Goal: Information Seeking & Learning: Learn about a topic

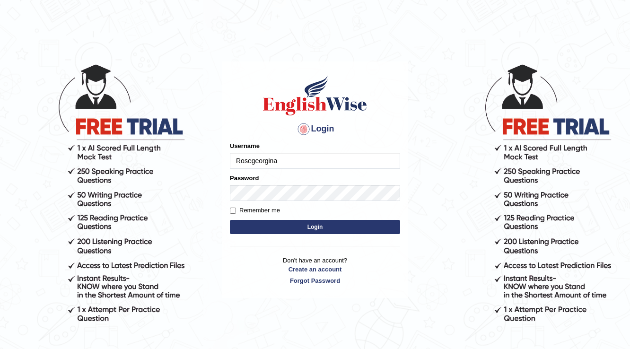
click at [281, 155] on input "Rosegeorgina" at bounding box center [315, 161] width 170 height 16
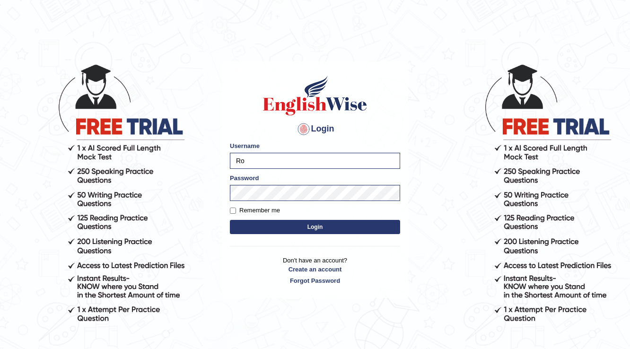
type input "R"
type input "issak"
click at [230, 220] on button "Login" at bounding box center [315, 227] width 170 height 14
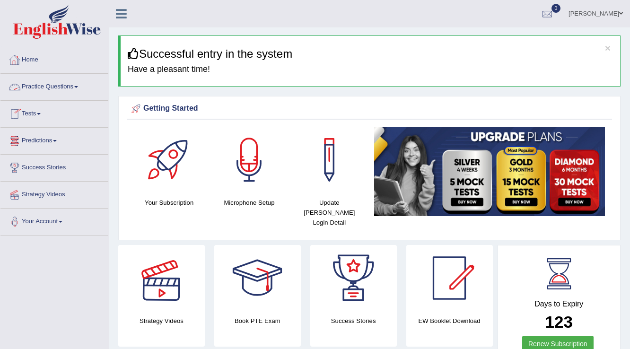
click at [63, 87] on link "Practice Questions" at bounding box center [54, 86] width 108 height 24
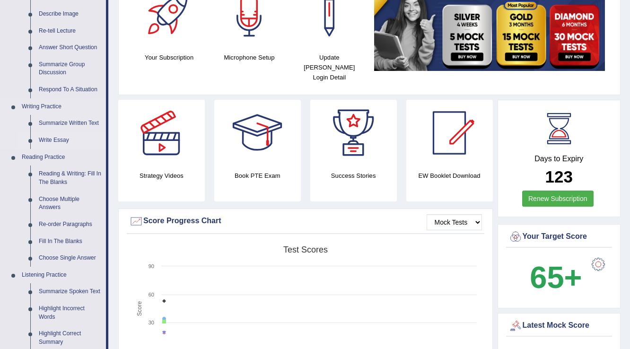
scroll to position [151, 0]
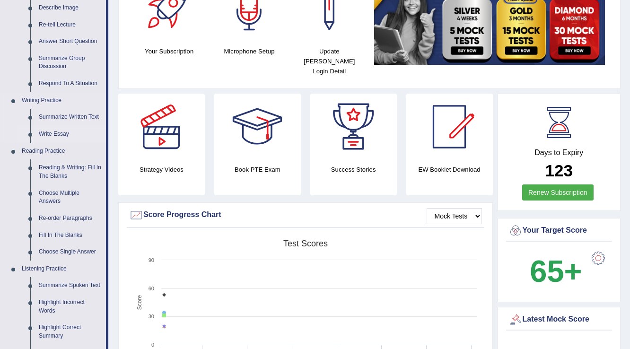
click at [57, 132] on link "Write Essay" at bounding box center [70, 134] width 71 height 17
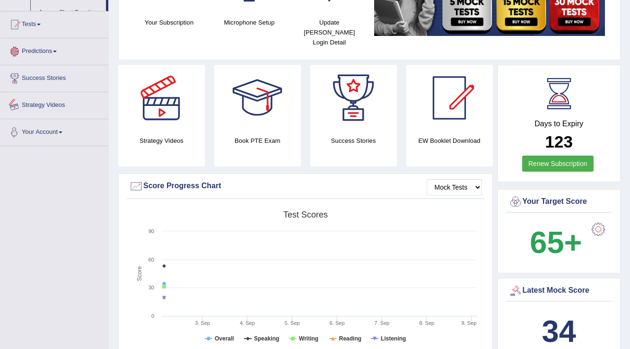
scroll to position [242, 0]
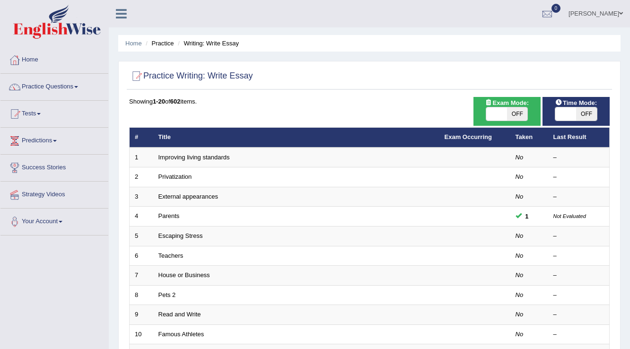
click at [496, 87] on div "Practice Writing: Write Essay" at bounding box center [369, 78] width 485 height 24
click at [516, 113] on span "OFF" at bounding box center [517, 113] width 21 height 13
checkbox input "true"
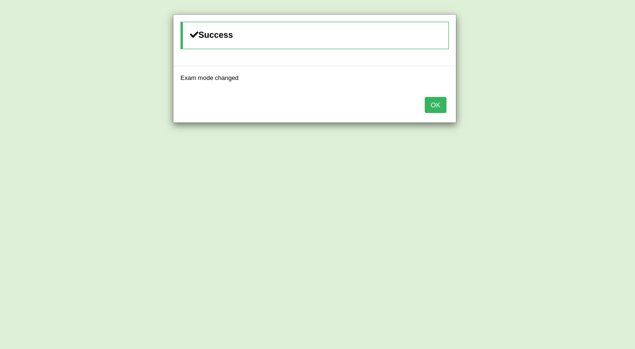
click at [444, 100] on button "OK" at bounding box center [436, 105] width 22 height 16
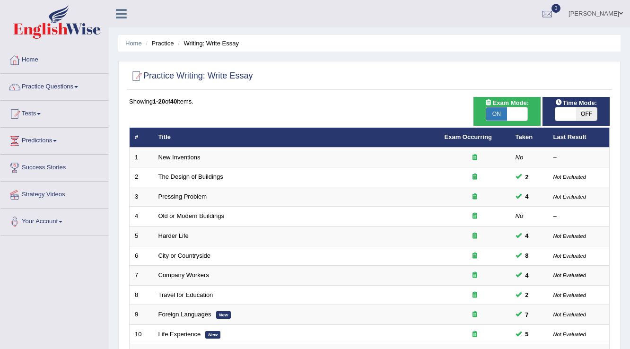
click at [581, 113] on span "OFF" at bounding box center [586, 113] width 21 height 13
checkbox input "true"
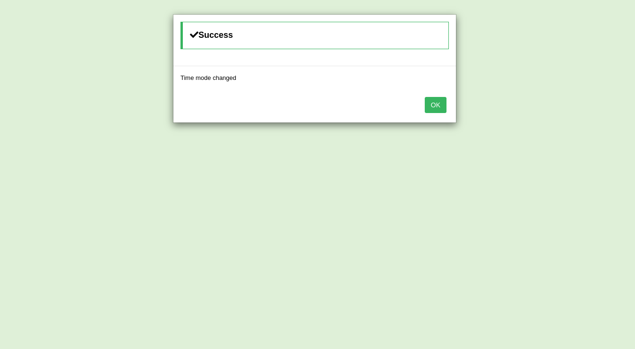
click at [433, 107] on button "OK" at bounding box center [436, 105] width 22 height 16
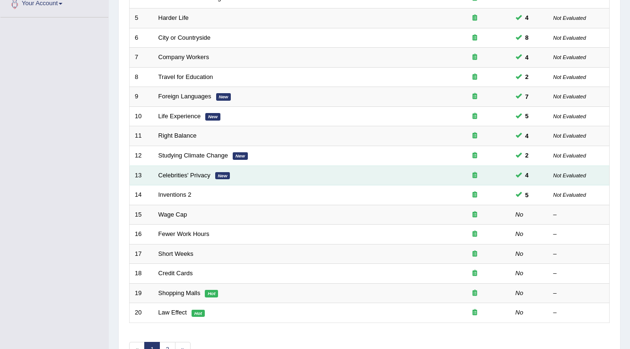
scroll to position [227, 0]
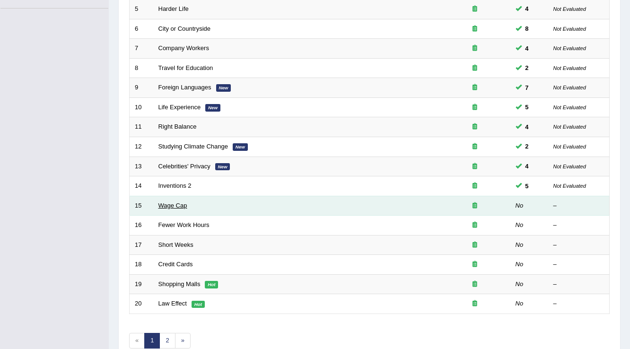
click at [181, 202] on link "Wage Cap" at bounding box center [172, 205] width 29 height 7
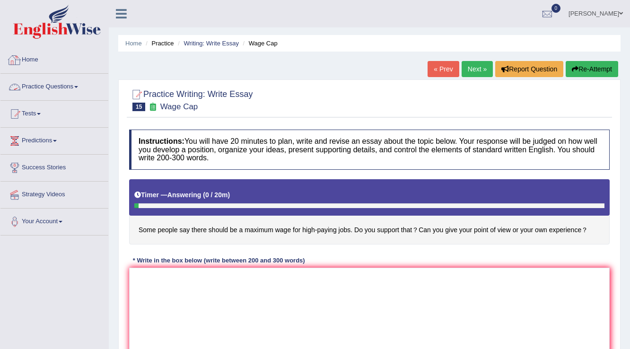
click at [30, 66] on link "Home" at bounding box center [54, 59] width 108 height 24
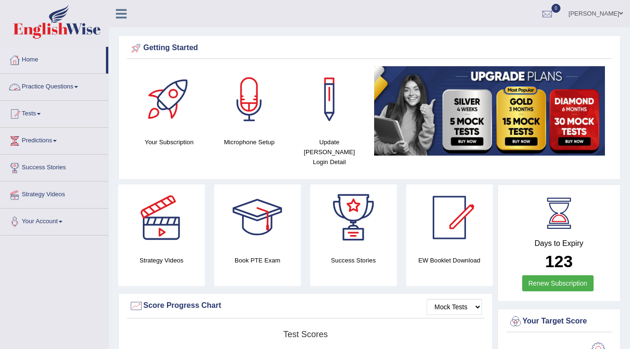
click at [42, 84] on link "Practice Questions" at bounding box center [54, 86] width 108 height 24
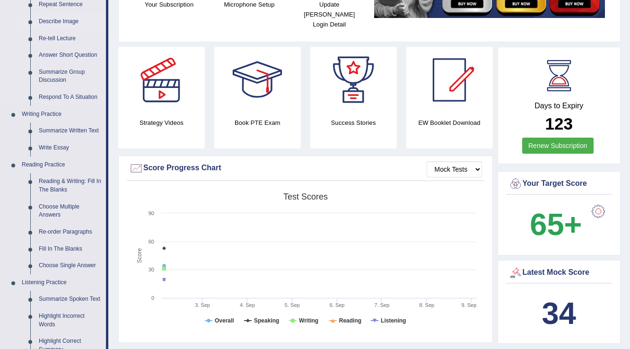
scroll to position [151, 0]
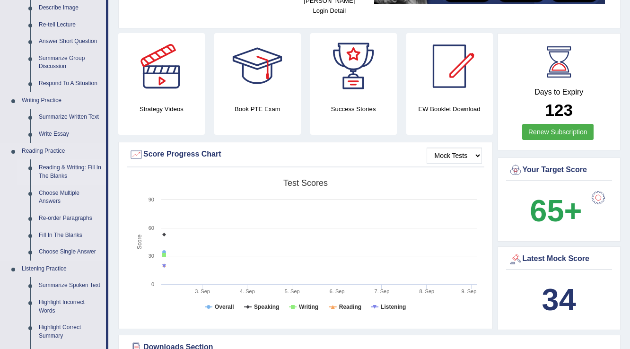
click at [71, 166] on link "Reading & Writing: Fill In The Blanks" at bounding box center [70, 171] width 71 height 25
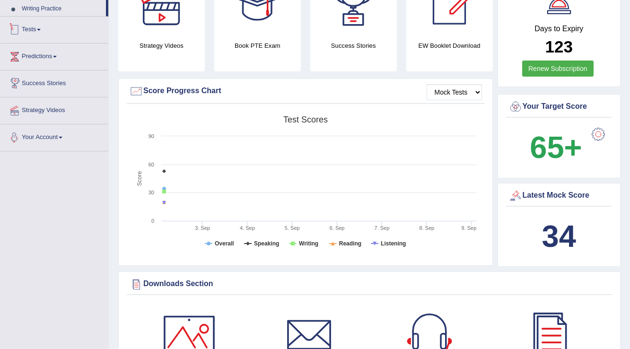
scroll to position [654, 0]
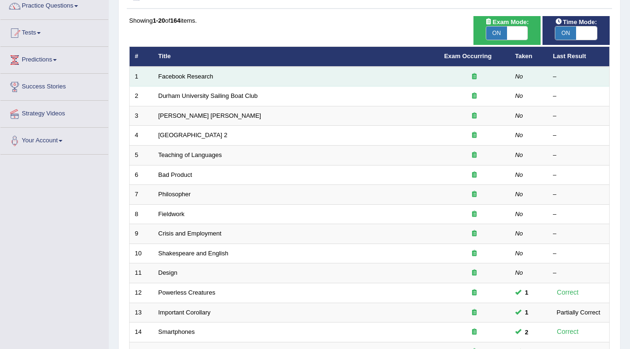
scroll to position [76, 0]
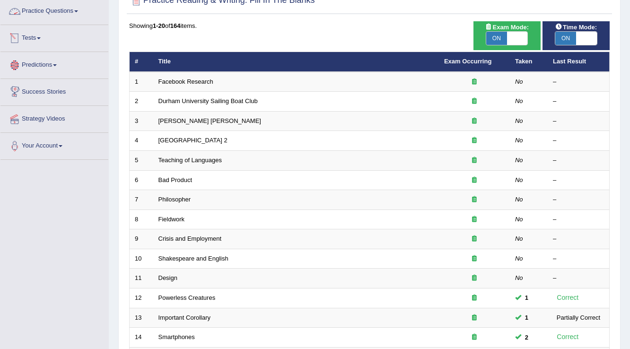
click at [57, 15] on link "Practice Questions" at bounding box center [54, 10] width 108 height 24
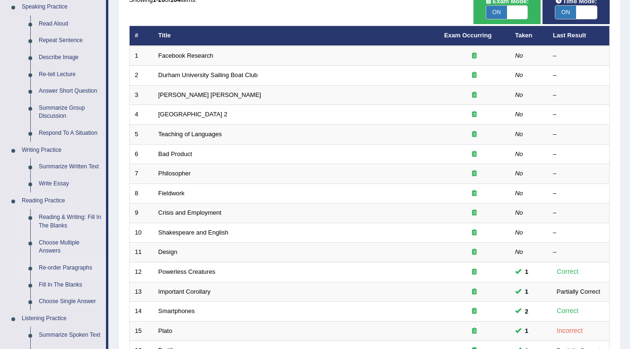
scroll to position [113, 0]
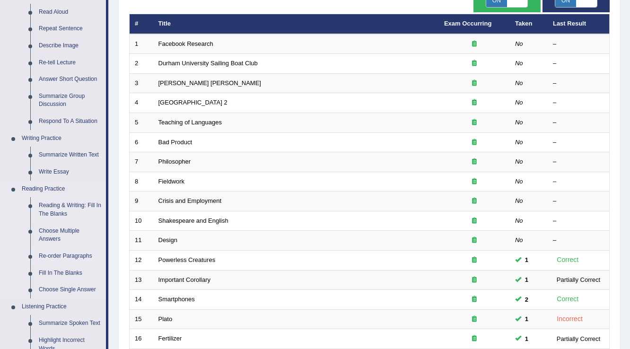
click at [62, 259] on link "Re-order Paragraphs" at bounding box center [70, 256] width 71 height 17
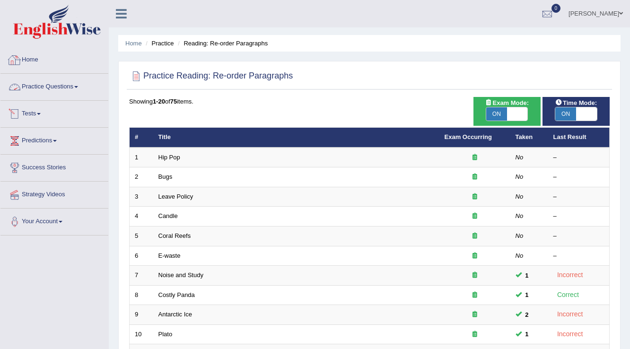
click at [54, 88] on link "Practice Questions" at bounding box center [54, 86] width 108 height 24
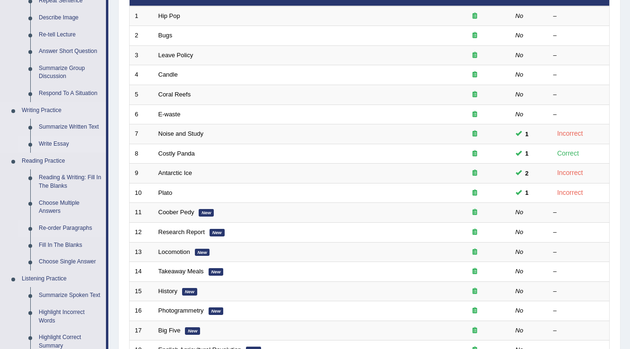
scroll to position [151, 0]
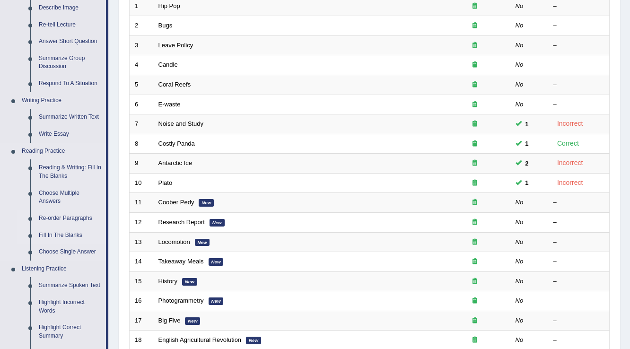
click at [48, 234] on link "Fill In The Blanks" at bounding box center [70, 235] width 71 height 17
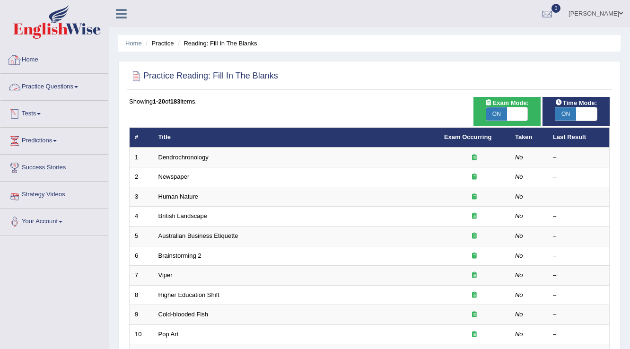
click at [62, 92] on link "Practice Questions" at bounding box center [54, 86] width 108 height 24
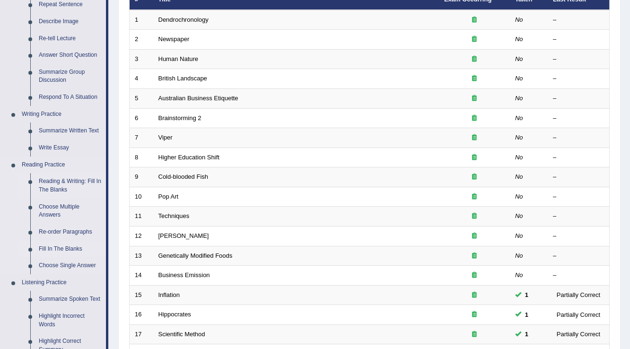
scroll to position [151, 0]
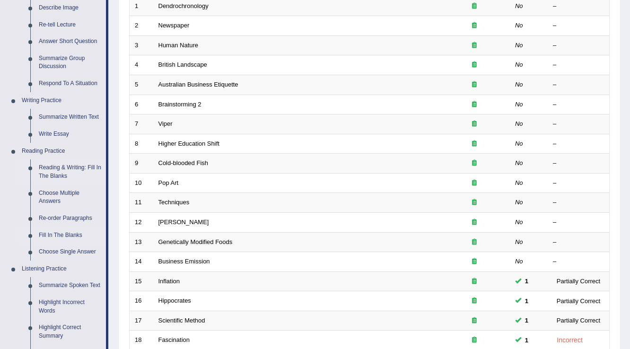
click at [76, 176] on link "Reading & Writing: Fill In The Blanks" at bounding box center [70, 171] width 71 height 25
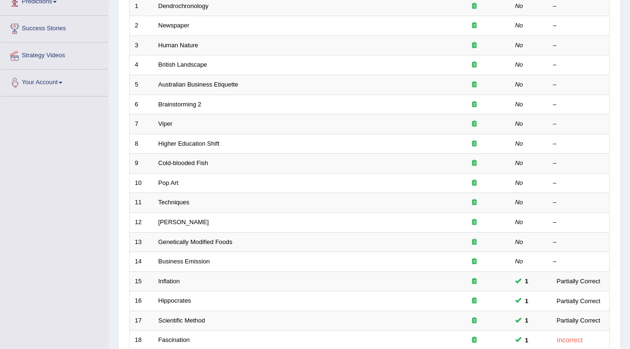
scroll to position [189, 0]
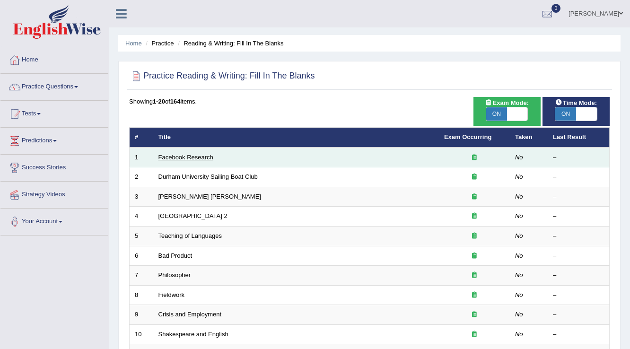
click at [196, 155] on link "Facebook Research" at bounding box center [185, 157] width 55 height 7
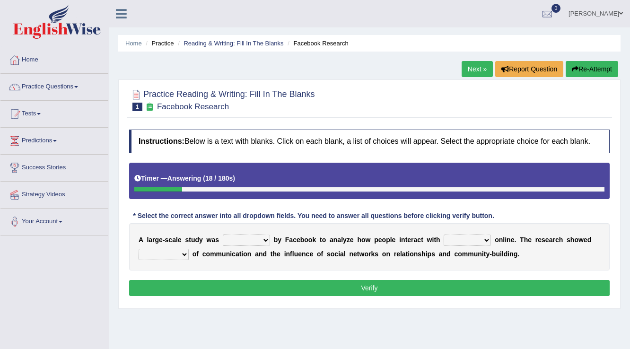
click at [262, 244] on div "A l a r g e - s c a l e s t u d y w a s surveyed had asked made b y F a c e b o…" at bounding box center [369, 246] width 480 height 47
click at [263, 242] on select "surveyed had asked made" at bounding box center [246, 239] width 47 height 11
select select "surveyed"
click at [223, 234] on select "surveyed had asked made" at bounding box center [246, 239] width 47 height 11
click at [485, 235] on select "together all each other another" at bounding box center [466, 239] width 47 height 11
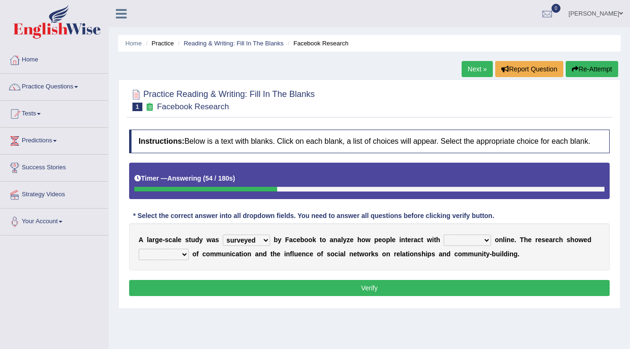
select select "each other"
click at [443, 234] on select "together all each other another" at bounding box center [466, 239] width 47 height 11
click at [184, 253] on select "advantages standards fellowships patterns" at bounding box center [163, 254] width 50 height 11
select select "patterns"
click at [138, 249] on select "advantages standards fellowships patterns" at bounding box center [163, 254] width 50 height 11
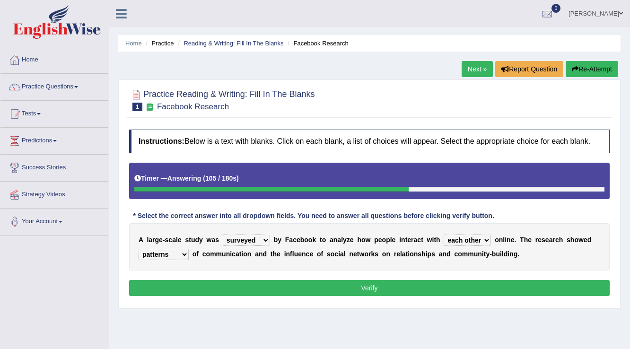
click at [172, 254] on select "advantages standards fellowships patterns" at bounding box center [163, 254] width 50 height 11
click at [199, 268] on div "A l a r g e - s c a l e s t u d y w a s surveyed had asked made b y F a c e b o…" at bounding box center [369, 246] width 480 height 47
click at [272, 284] on button "Verify" at bounding box center [369, 288] width 480 height 16
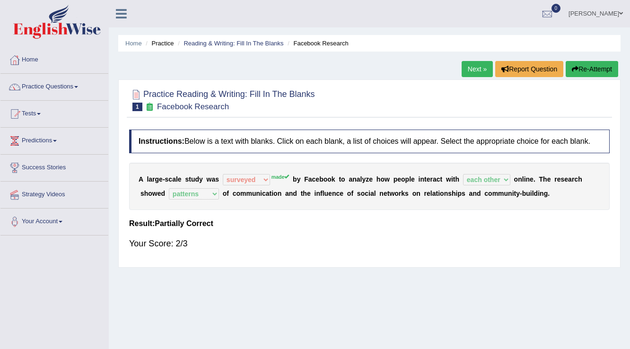
click at [482, 67] on link "Next »" at bounding box center [476, 69] width 31 height 16
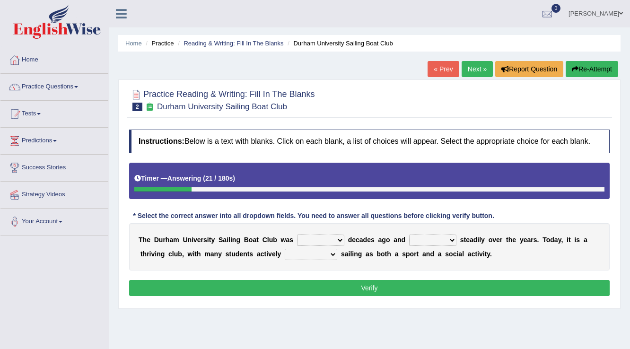
click at [338, 239] on select "found fund founded find" at bounding box center [320, 239] width 47 height 11
select select "founded"
click at [297, 234] on select "found fund founded find" at bounding box center [320, 239] width 47 height 11
click at [453, 239] on select "grow growing has grown grown" at bounding box center [432, 239] width 47 height 11
click at [409, 234] on select "grow growing has grown grown" at bounding box center [432, 239] width 47 height 11
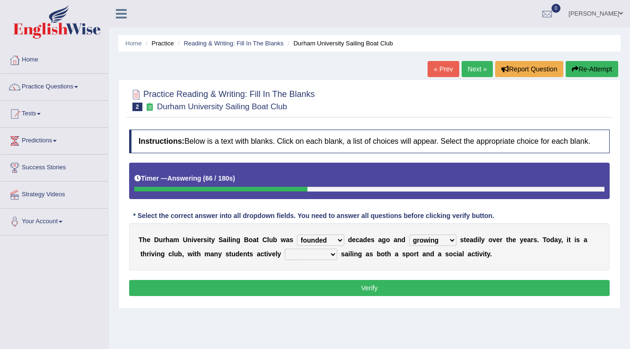
click at [458, 237] on b at bounding box center [458, 240] width 4 height 8
click at [454, 238] on select "grow growing has grown grown" at bounding box center [432, 239] width 47 height 11
click at [409, 234] on select "grow growing has grown grown" at bounding box center [432, 239] width 47 height 11
click at [464, 242] on div "T h e D u r h a m U n i v e r s i t y S a i l i n g B o a t C l u b w a s found…" at bounding box center [369, 246] width 480 height 47
click at [448, 240] on select "grow growing has grown grown" at bounding box center [432, 239] width 47 height 11
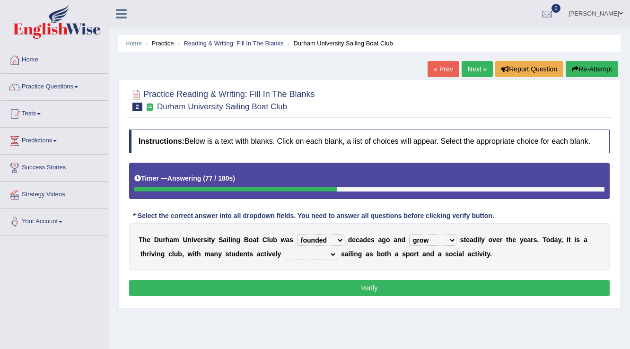
select select "has grown"
click at [409, 234] on select "grow growing has grown grown" at bounding box center [432, 239] width 47 height 11
click at [331, 256] on select "enjoy enjoyed are enjoying enjoying" at bounding box center [311, 254] width 52 height 11
select select "are enjoying"
click at [285, 249] on select "enjoy enjoyed are enjoying enjoying" at bounding box center [311, 254] width 52 height 11
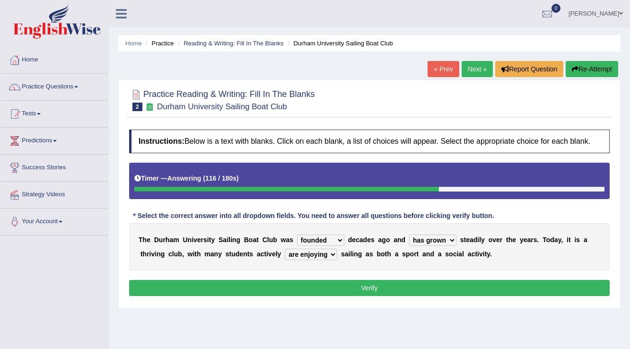
click at [369, 284] on button "Verify" at bounding box center [369, 288] width 480 height 16
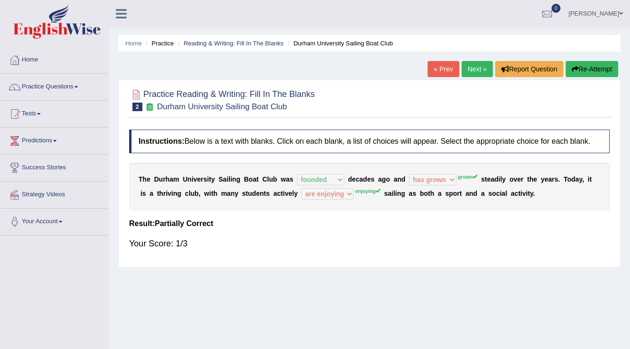
click at [474, 64] on link "Next »" at bounding box center [476, 69] width 31 height 16
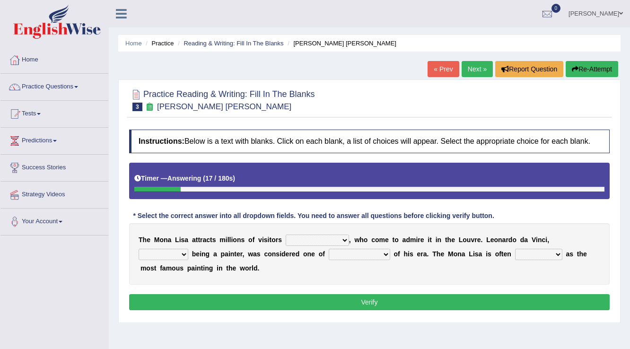
click at [332, 234] on select "around the year the all year all year round per year" at bounding box center [316, 239] width 63 height 11
select select "per year"
click at [285, 234] on select "around the year the all year all year round per year" at bounding box center [316, 239] width 63 height 11
click at [178, 249] on select "rather than as much as as well as as long as" at bounding box center [163, 254] width 50 height 11
select select "as well as"
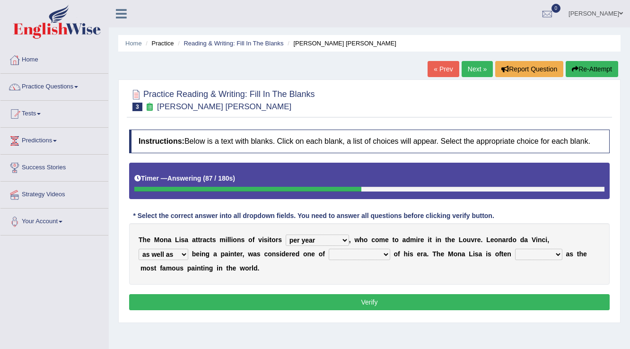
click at [138, 249] on select "rather than as much as as well as as long as" at bounding box center [163, 254] width 50 height 11
click at [374, 251] on select "better artists artist the better artist the best artists" at bounding box center [358, 254] width 61 height 11
select select "the best artists"
click at [328, 249] on select "better artists artist the better artist the best artists" at bounding box center [358, 254] width 61 height 11
click at [556, 252] on select "classified suggested predicted described" at bounding box center [538, 254] width 47 height 11
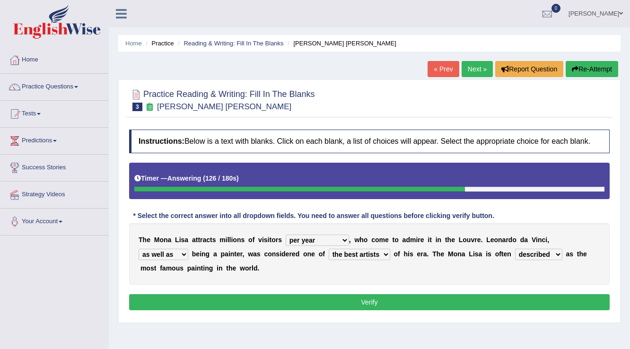
click at [515, 249] on select "classified suggested predicted described" at bounding box center [538, 254] width 47 height 11
click at [558, 251] on select "classified suggested predicted described" at bounding box center [538, 254] width 47 height 11
select select "classified"
click at [515, 249] on select "classified suggested predicted described" at bounding box center [538, 254] width 47 height 11
click at [371, 302] on button "Verify" at bounding box center [369, 302] width 480 height 16
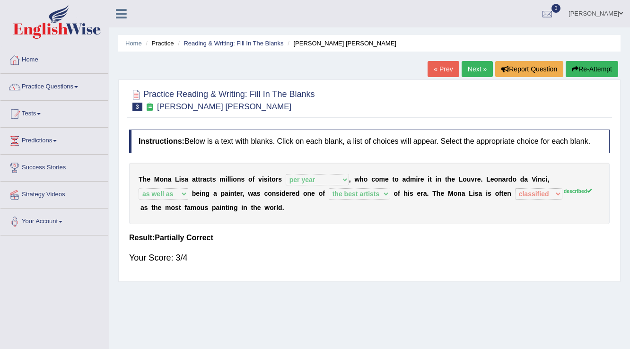
click at [461, 74] on link "Next »" at bounding box center [476, 69] width 31 height 16
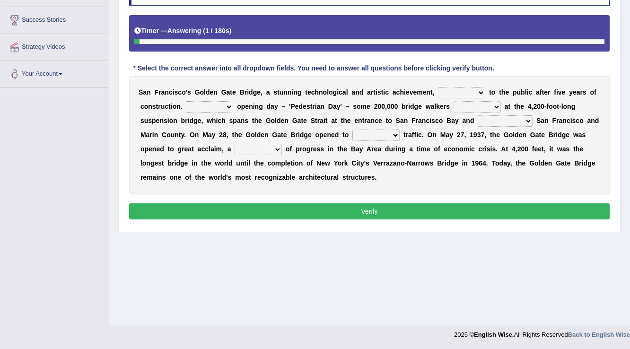
scroll to position [110, 0]
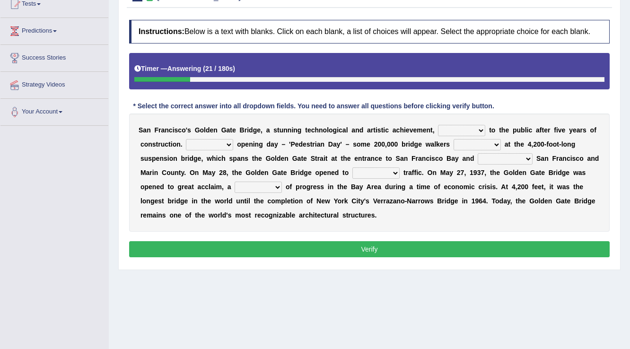
click at [477, 129] on select "opens closes appears equals" at bounding box center [461, 130] width 47 height 11
select select "opens"
click at [438, 125] on select "opens closes appears equals" at bounding box center [461, 130] width 47 height 11
click at [225, 142] on select "On During Since When" at bounding box center [209, 144] width 47 height 11
select select "On"
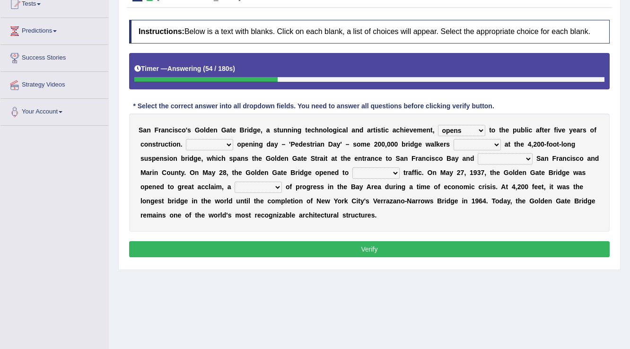
click at [186, 139] on select "On During Since When" at bounding box center [209, 144] width 47 height 11
click at [488, 139] on select "stationed looked marveled laughed" at bounding box center [476, 144] width 47 height 11
select select "looked"
click at [453, 139] on select "stationed looked marveled laughed" at bounding box center [476, 144] width 47 height 11
click at [389, 175] on select "aquatic vehicular airborne watertight" at bounding box center [375, 172] width 47 height 11
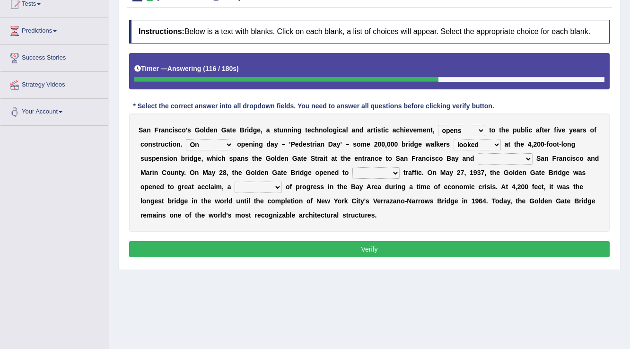
click at [451, 164] on div "S a n F r a n c i s c o ' s G o l d e n G a t e B r i d g e , a s t u n n i n g…" at bounding box center [369, 172] width 480 height 118
click at [526, 156] on select "separates connects channels differentiates" at bounding box center [504, 158] width 55 height 11
select select "connects"
click at [477, 153] on select "separates connects channels differentiates" at bounding box center [504, 158] width 55 height 11
click at [393, 172] on select "aquatic vehicular airborne watertight" at bounding box center [375, 172] width 47 height 11
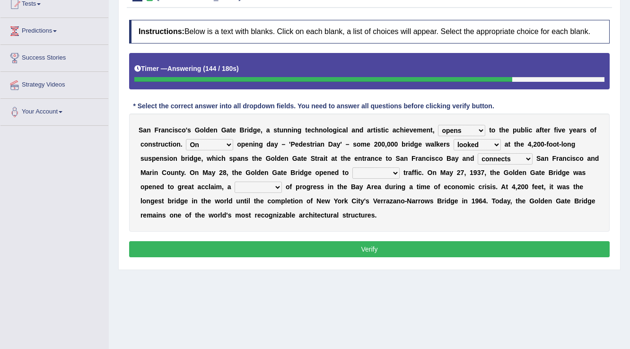
select select "watertight"
click at [352, 167] on select "aquatic vehicular airborne watertight" at bounding box center [375, 172] width 47 height 11
click at [388, 179] on div "S a n F r a n c i s c o ' s G o l d e n G a t e B r i d g e , a s t u n n i n g…" at bounding box center [369, 172] width 480 height 118
click at [389, 167] on select "aquatic vehicular airborne watertight" at bounding box center [375, 172] width 47 height 11
click at [372, 233] on div "Instructions: Below is a text with blanks. Click on each blank, a list of choic…" at bounding box center [369, 140] width 485 height 250
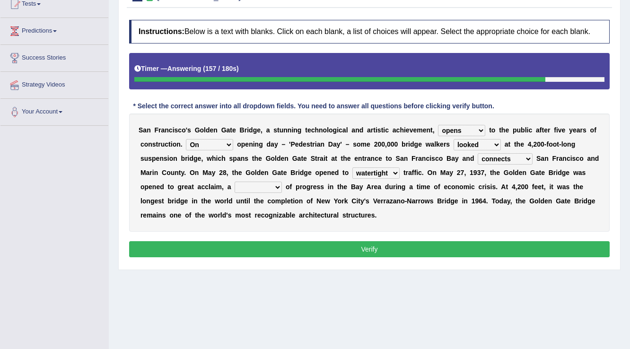
click at [277, 189] on select "denial symbol technique yield" at bounding box center [257, 186] width 47 height 11
select select "symbol"
click at [234, 181] on select "denial symbol technique yield" at bounding box center [257, 186] width 47 height 11
click at [274, 187] on select "denial symbol technique yield" at bounding box center [257, 186] width 47 height 11
click at [324, 193] on div "S a n F r a n c i s c o ' s G o l d e n G a t e B r i d g e , a s t u n n i n g…" at bounding box center [369, 172] width 480 height 118
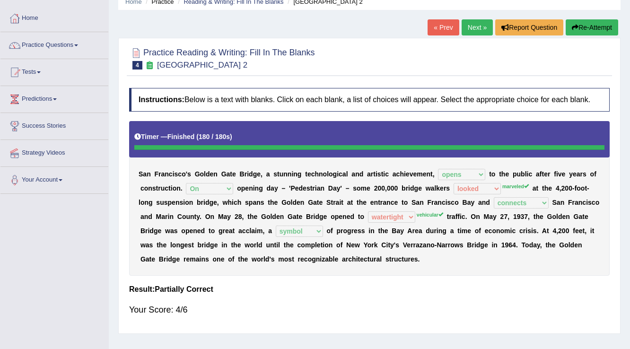
scroll to position [0, 0]
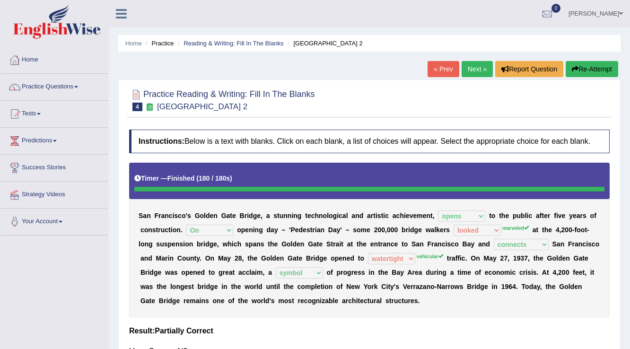
click at [466, 67] on link "Next »" at bounding box center [476, 69] width 31 height 16
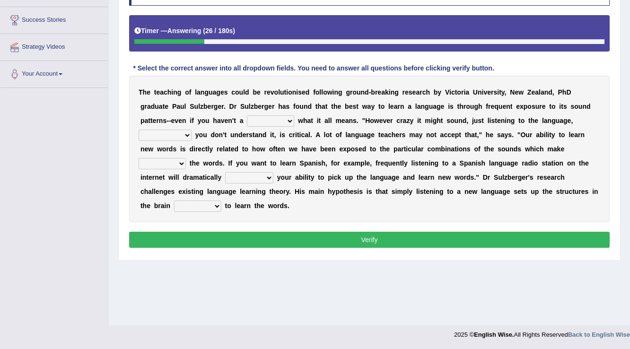
click at [282, 123] on select "dew claw clue due" at bounding box center [270, 120] width 47 height 11
select select "clue"
click at [247, 115] on select "dew claw clue due" at bounding box center [270, 120] width 47 height 11
click at [284, 120] on select "dew claw clue due" at bounding box center [270, 120] width 47 height 11
click at [327, 132] on b "o" at bounding box center [327, 135] width 4 height 8
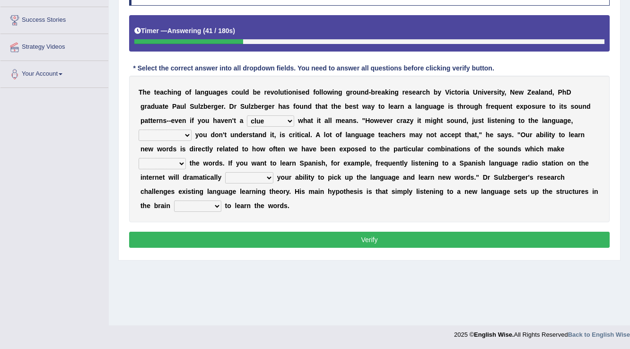
click at [189, 130] on select "but also all together even though if so" at bounding box center [164, 134] width 53 height 11
select select "even though"
click at [138, 129] on select "but also all together even though if so" at bounding box center [164, 134] width 53 height 11
click at [182, 165] on select "down up of on" at bounding box center [161, 163] width 47 height 11
select select "up"
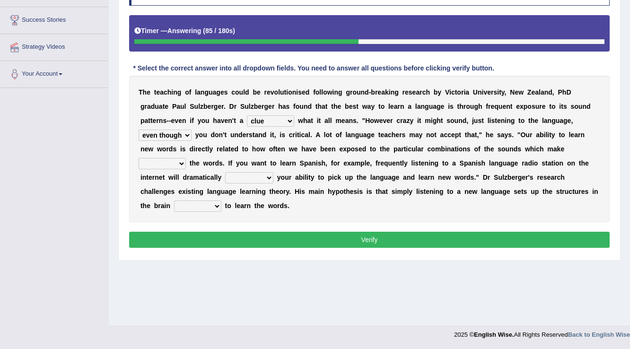
click at [138, 158] on select "down up of on" at bounding box center [161, 163] width 47 height 11
click at [271, 181] on select "evaluate exaggerate describe boost" at bounding box center [249, 177] width 48 height 11
select select "exaggerate"
click at [225, 172] on select "evaluate exaggerate describe boost" at bounding box center [249, 177] width 48 height 11
click at [214, 204] on select "requiring required directed to require" at bounding box center [197, 205] width 47 height 11
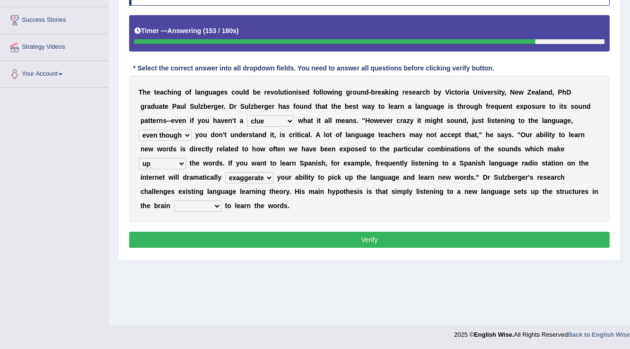
select select "requiring"
click at [174, 200] on select "requiring required directed to require" at bounding box center [197, 205] width 47 height 11
click at [214, 208] on select "requiring required directed to require" at bounding box center [197, 205] width 47 height 11
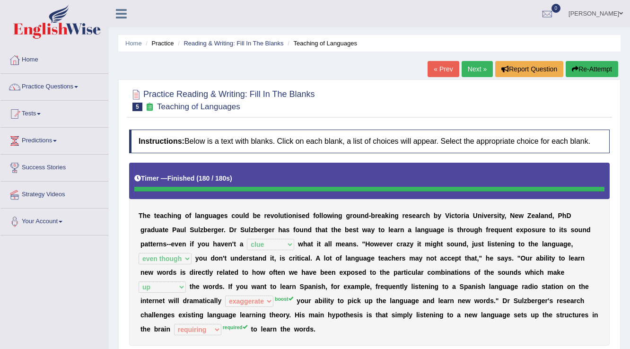
click at [467, 68] on link "Next »" at bounding box center [476, 69] width 31 height 16
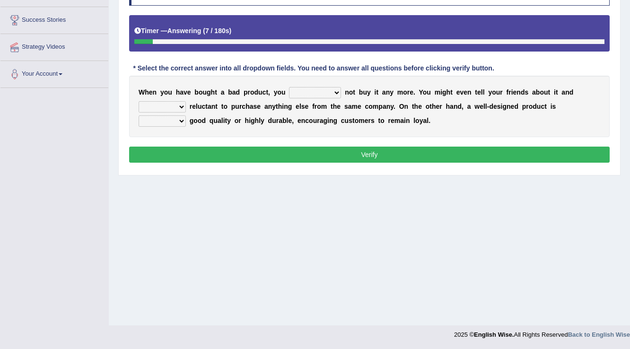
click at [333, 92] on select "would have should have should" at bounding box center [315, 92] width 52 height 11
select select "have"
click at [289, 87] on select "would have should have should" at bounding box center [315, 92] width 52 height 11
click at [180, 111] on select "is are be being" at bounding box center [161, 106] width 47 height 11
select select "being"
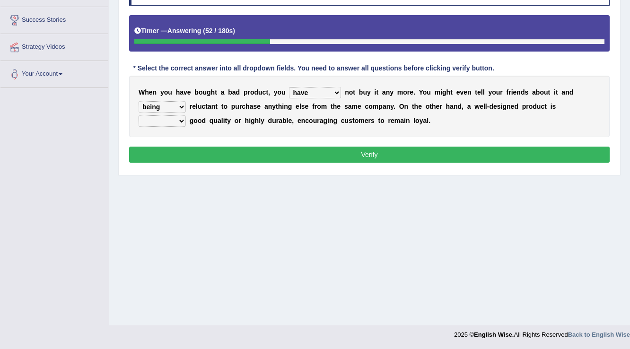
click at [138, 101] on select "is are be being" at bounding box center [161, 106] width 47 height 11
click at [181, 115] on select "both also neither either" at bounding box center [161, 120] width 47 height 11
select select "also"
click at [138, 115] on select "both also neither either" at bounding box center [161, 120] width 47 height 11
click at [164, 151] on button "Verify" at bounding box center [369, 155] width 480 height 16
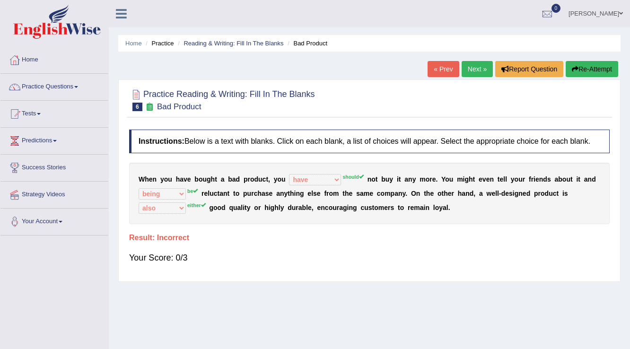
click at [468, 76] on link "Next »" at bounding box center [476, 69] width 31 height 16
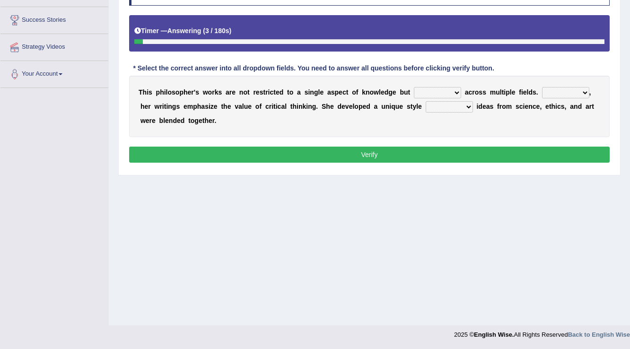
scroll to position [110, 0]
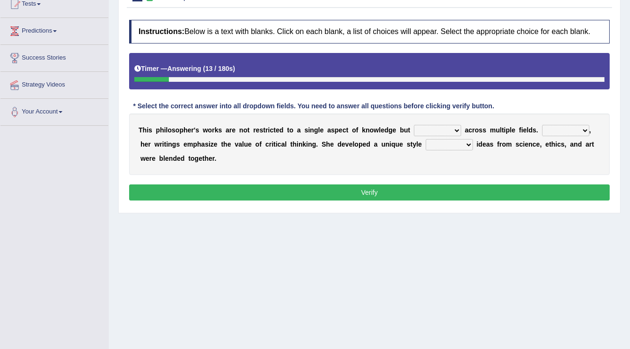
click at [461, 136] on div "T h i s p h i l o s o p h e r ' s w o r k s a r e n o t r e s t r i c t e d t o…" at bounding box center [369, 143] width 480 height 61
click at [455, 129] on select "constrain contain assemble extend" at bounding box center [437, 130] width 47 height 11
select select "contain"
click at [414, 125] on select "constrain contain assemble extend" at bounding box center [437, 130] width 47 height 11
click at [589, 131] on b "," at bounding box center [590, 130] width 2 height 8
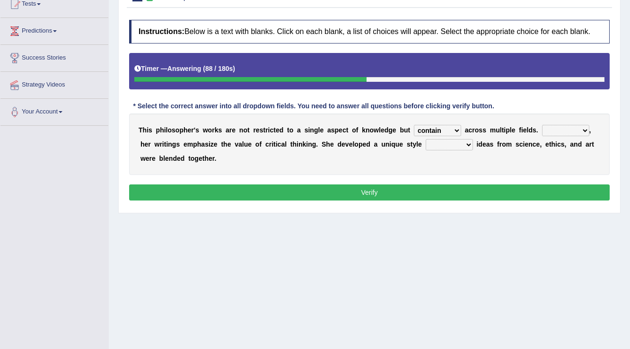
click at [584, 131] on select "Rather So Moreover Likely" at bounding box center [565, 130] width 47 height 11
select select "Likely"
click at [542, 125] on select "Rather So Moreover Likely" at bounding box center [565, 130] width 47 height 11
click at [471, 144] on select "in that that which in which" at bounding box center [448, 144] width 47 height 11
click at [425, 139] on select "in that that which in which" at bounding box center [448, 144] width 47 height 11
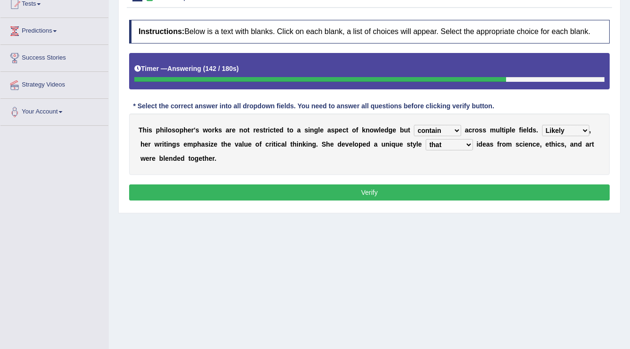
click at [466, 144] on select "in that that which in which" at bounding box center [448, 144] width 47 height 11
select select "in that"
click at [425, 139] on select "in that that which in which" at bounding box center [448, 144] width 47 height 11
click at [454, 133] on select "constrain contain assemble extend" at bounding box center [437, 130] width 47 height 11
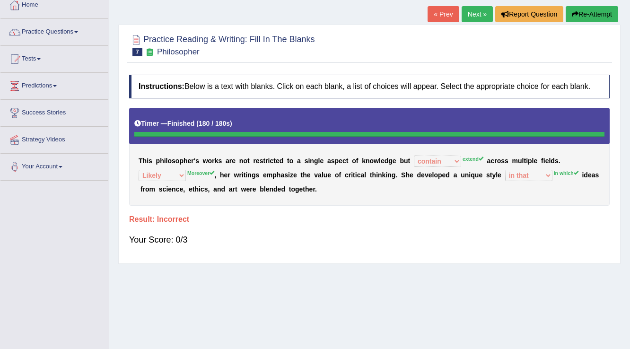
scroll to position [0, 0]
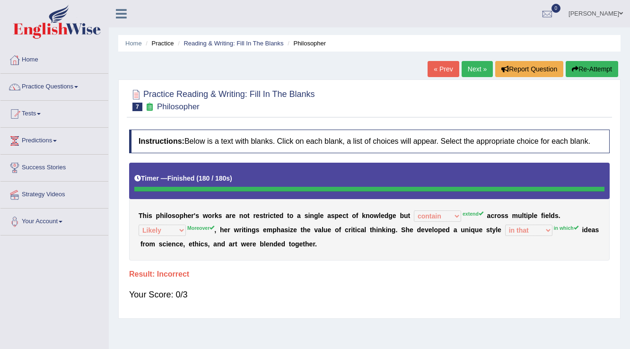
click at [475, 63] on link "Next »" at bounding box center [476, 69] width 31 height 16
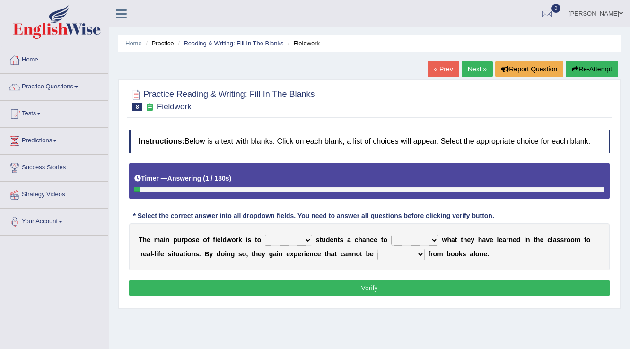
click at [443, 70] on link "« Prev" at bounding box center [442, 69] width 31 height 16
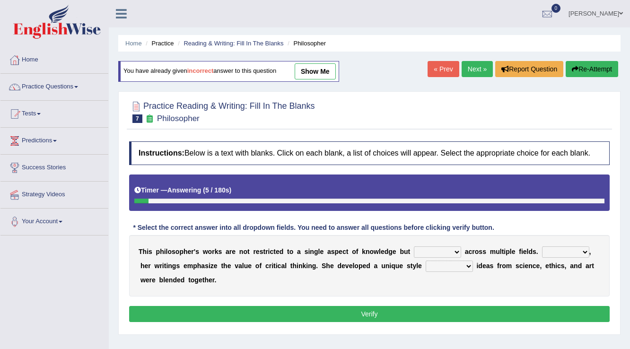
click at [483, 68] on link "Next »" at bounding box center [476, 69] width 31 height 16
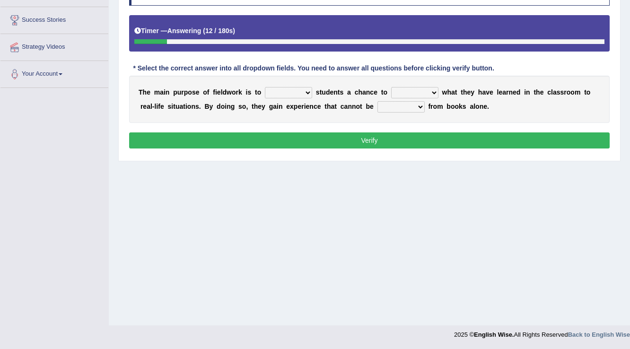
click at [312, 94] on b at bounding box center [314, 92] width 4 height 8
click at [308, 93] on select "resemble stow rave offer" at bounding box center [288, 92] width 47 height 11
select select "resemble"
click at [265, 87] on select "resemble stow rave offer" at bounding box center [288, 92] width 47 height 11
click at [307, 89] on select "resemble stow rave offer" at bounding box center [288, 92] width 47 height 11
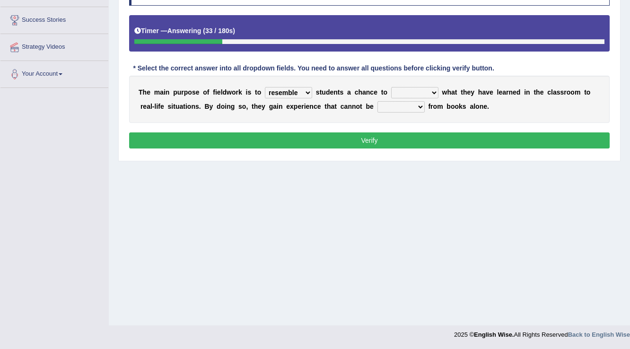
click at [333, 94] on b "e" at bounding box center [331, 92] width 4 height 8
click at [440, 91] on b at bounding box center [440, 92] width 4 height 8
click at [435, 91] on select "compare align apply dismount" at bounding box center [414, 92] width 47 height 11
select select "compare"
click at [391, 87] on select "compare align apply dismount" at bounding box center [414, 92] width 47 height 11
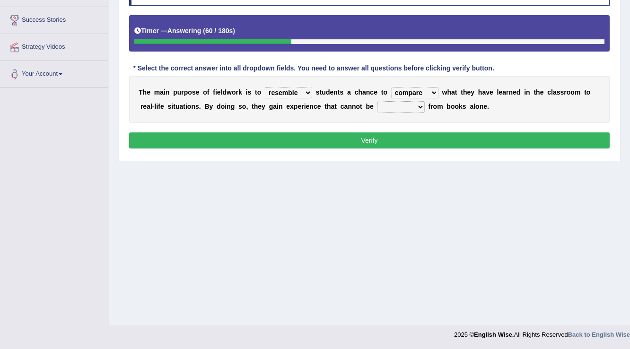
click at [418, 102] on select "originated prepared obtained touted" at bounding box center [400, 106] width 47 height 11
select select "prepared"
click at [377, 101] on select "originated prepared obtained touted" at bounding box center [400, 106] width 47 height 11
click at [422, 105] on select "originated prepared obtained touted" at bounding box center [400, 106] width 47 height 11
click at [256, 273] on div "Home Practice Reading & Writing: Fill In The Blanks Fieldwork « Prev Next » Rep…" at bounding box center [369, 89] width 521 height 473
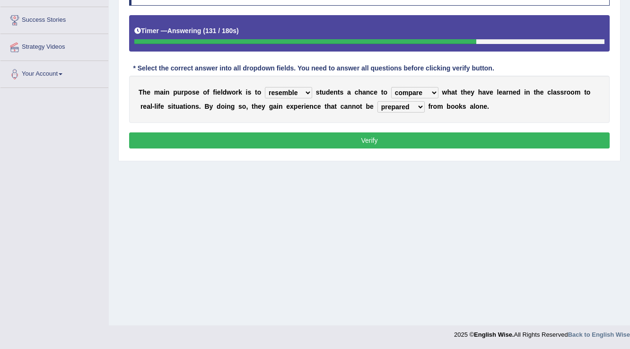
click at [308, 89] on select "resemble stow rave offer" at bounding box center [288, 92] width 47 height 11
click at [361, 125] on div "Instructions: Below is a text with blanks. Click on each blank, a list of choic…" at bounding box center [369, 66] width 485 height 179
click at [309, 94] on select "resemble stow rave offer" at bounding box center [288, 92] width 47 height 11
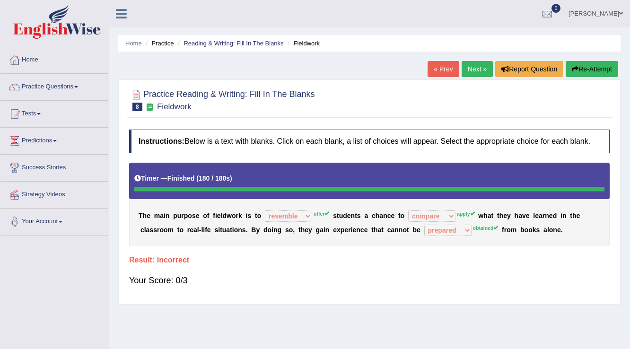
click at [480, 71] on link "Next »" at bounding box center [476, 69] width 31 height 16
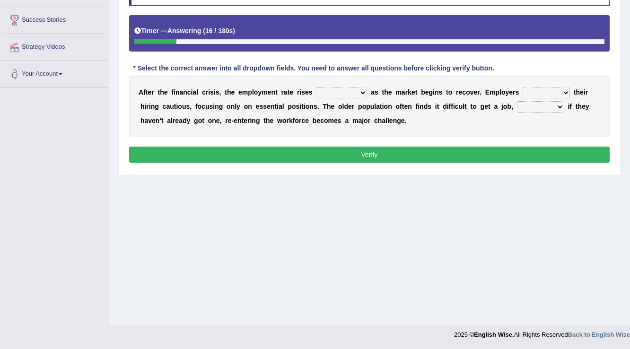
click at [361, 95] on select "normally conversely strenuously sharply" at bounding box center [341, 92] width 51 height 11
select select "normally"
click at [316, 87] on select "normally conversely strenuously sharply" at bounding box center [341, 92] width 51 height 11
click at [568, 91] on select "keeping kept keep are kept" at bounding box center [545, 92] width 47 height 11
select select "keep"
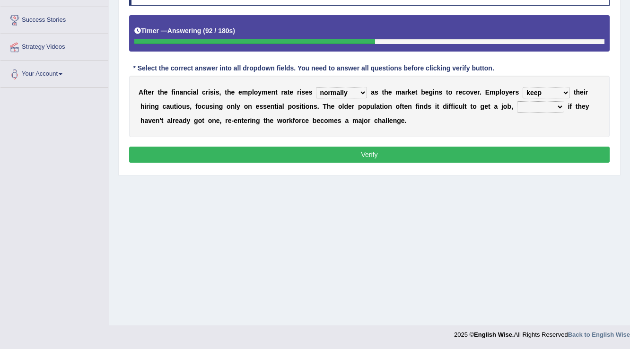
click at [522, 87] on select "keeping kept keep are kept" at bounding box center [545, 92] width 47 height 11
click at [565, 91] on select "keeping kept keep are kept" at bounding box center [545, 92] width 47 height 11
click at [605, 129] on div "A f t e r t h e f i n a n c i a l c r i s i s , t h e e m p l o y m e n t r a t…" at bounding box center [369, 106] width 480 height 61
click at [560, 104] on select "although while then because" at bounding box center [540, 106] width 47 height 11
select select "because"
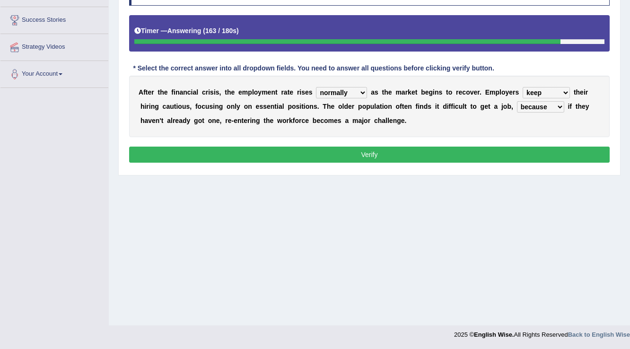
click at [517, 101] on select "although while then because" at bounding box center [540, 106] width 47 height 11
click at [355, 96] on select "normally conversely strenuously sharply" at bounding box center [341, 92] width 51 height 11
click at [414, 119] on div "A f t e r t h e f i n a n c i a l c r i s i s , t h e e m p l o y m e n t r a t…" at bounding box center [369, 106] width 480 height 61
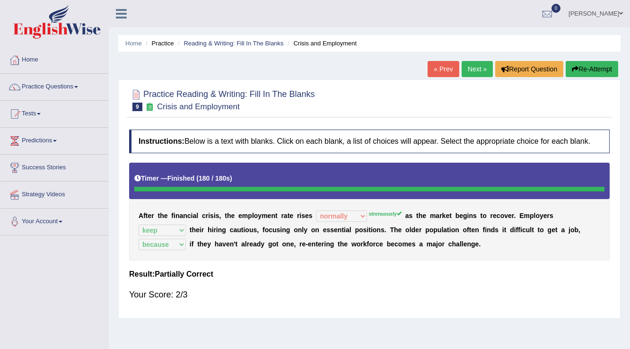
click at [473, 70] on link "Next »" at bounding box center [476, 69] width 31 height 16
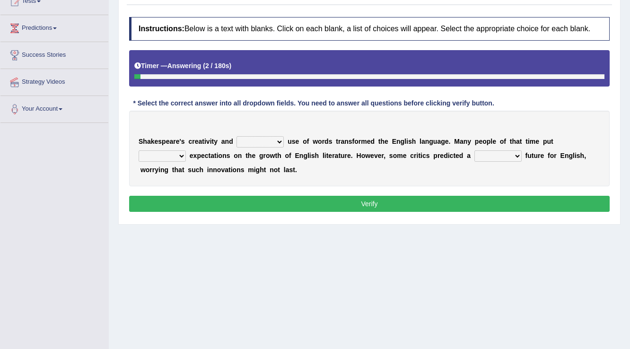
scroll to position [113, 0]
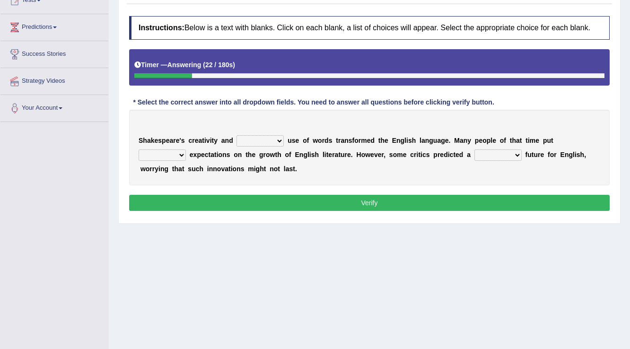
click at [284, 138] on b at bounding box center [286, 141] width 4 height 8
drag, startPoint x: 275, startPoint y: 139, endPoint x: 281, endPoint y: 139, distance: 6.1
click at [281, 139] on select "idealized intensive fancied inventive" at bounding box center [259, 140] width 47 height 11
select select "intensive"
click at [236, 135] on select "idealized intensive fancied inventive" at bounding box center [259, 140] width 47 height 11
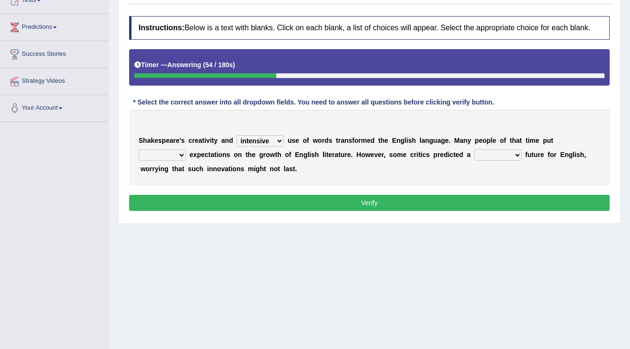
click at [183, 159] on select "wide much high more" at bounding box center [161, 154] width 47 height 11
click at [138, 149] on select "wide much high more" at bounding box center [161, 154] width 47 height 11
click at [181, 149] on select "wide much high more" at bounding box center [161, 154] width 47 height 11
click at [138, 149] on select "wide much high more" at bounding box center [161, 154] width 47 height 11
click at [178, 159] on select "wide much high more" at bounding box center [161, 154] width 47 height 11
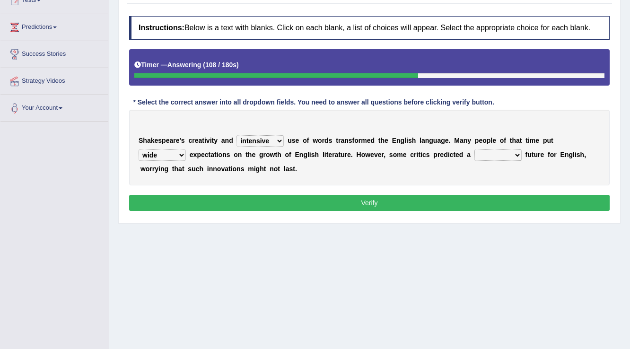
click at [138, 149] on select "wide much high more" at bounding box center [161, 154] width 47 height 11
click at [181, 154] on select "wide much high more" at bounding box center [161, 154] width 47 height 11
select select "more"
click at [138, 149] on select "wide much high more" at bounding box center [161, 154] width 47 height 11
click at [522, 154] on b at bounding box center [523, 155] width 4 height 8
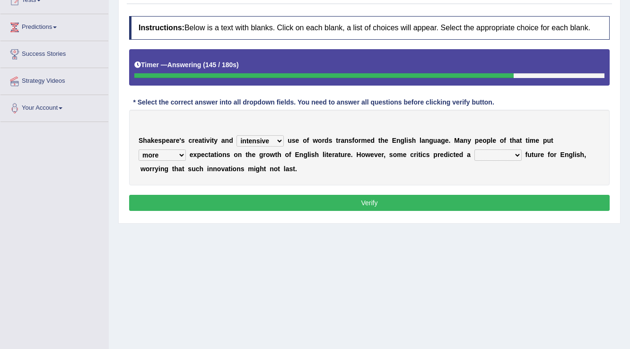
click at [518, 155] on select "monetary promising irresistible daunting" at bounding box center [497, 154] width 47 height 11
select select "daunting"
click at [474, 149] on select "monetary promising irresistible daunting" at bounding box center [497, 154] width 47 height 11
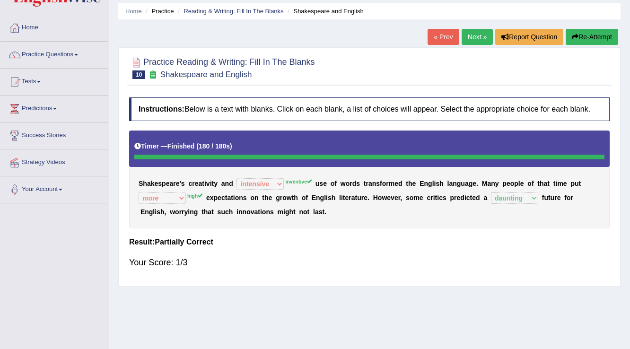
scroll to position [0, 0]
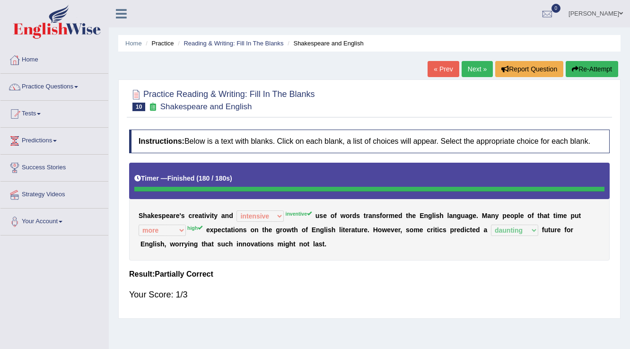
click at [476, 63] on link "Next »" at bounding box center [476, 69] width 31 height 16
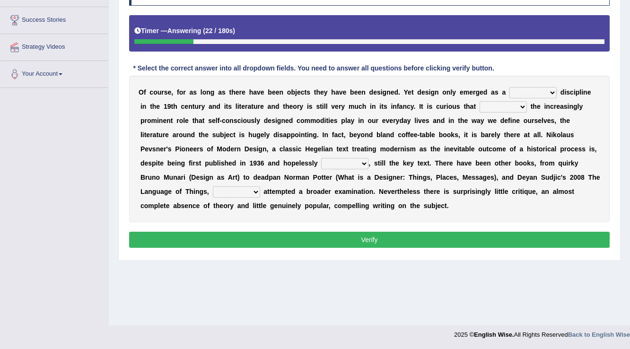
click at [552, 89] on select "bilateral ubiquitous foremost dedicated" at bounding box center [532, 92] width 47 height 11
select select "dedicated"
click at [509, 87] on select "bilateral ubiquitous foremost dedicated" at bounding box center [532, 92] width 47 height 11
click at [511, 105] on select "since despite within through" at bounding box center [502, 106] width 47 height 11
click at [479, 101] on select "since despite within through" at bounding box center [502, 106] width 47 height 11
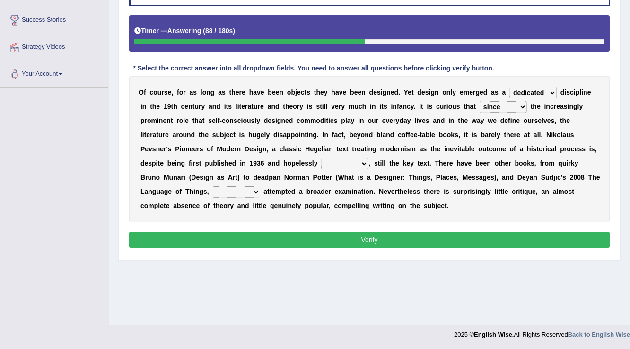
click at [510, 108] on select "since despite within through" at bounding box center [502, 106] width 47 height 11
select select "despite"
click at [479, 101] on select "since despite within through" at bounding box center [502, 106] width 47 height 11
click at [357, 161] on select "dates dating date dated" at bounding box center [344, 163] width 47 height 11
select select "dating"
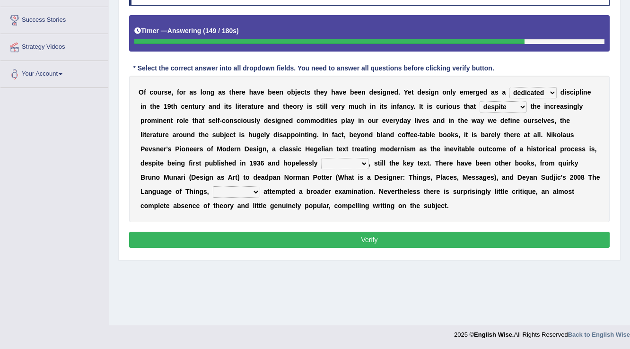
click at [321, 158] on select "dates dating date dated" at bounding box center [344, 163] width 47 height 11
click at [242, 189] on select "which then however as" at bounding box center [236, 191] width 47 height 11
select select "which"
click at [213, 186] on select "which then however as" at bounding box center [236, 191] width 47 height 11
click at [252, 189] on select "which then however as" at bounding box center [236, 191] width 47 height 11
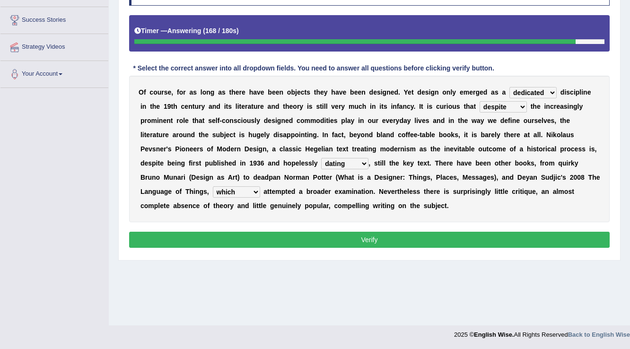
click at [250, 250] on div "Instructions: Below is a text with blanks. Click on each blank, a list of choic…" at bounding box center [369, 116] width 485 height 278
